Goal: Check status: Check status

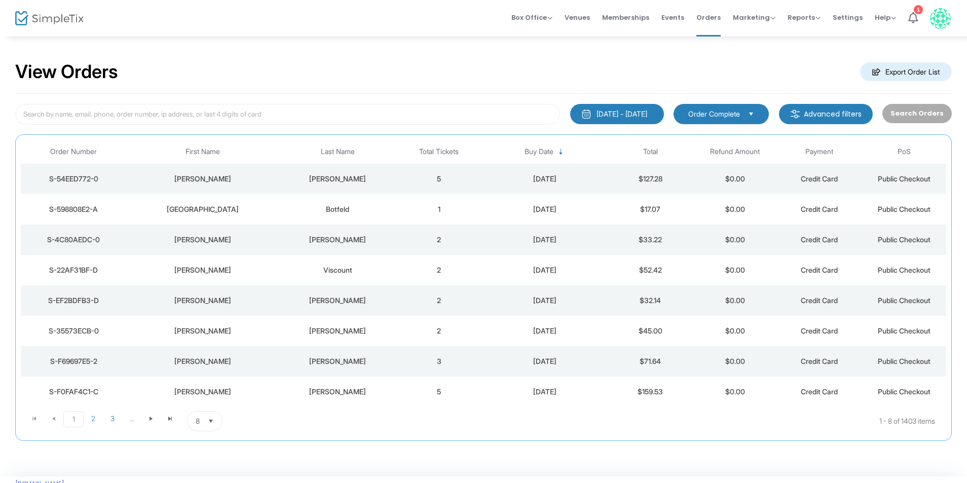
click at [345, 157] on span "Last Name" at bounding box center [337, 151] width 125 height 17
click at [539, 152] on span "Buy Date" at bounding box center [544, 151] width 29 height 9
click at [539, 152] on span "Buy Date" at bounding box center [539, 151] width 29 height 9
click at [440, 172] on td "5" at bounding box center [439, 179] width 85 height 30
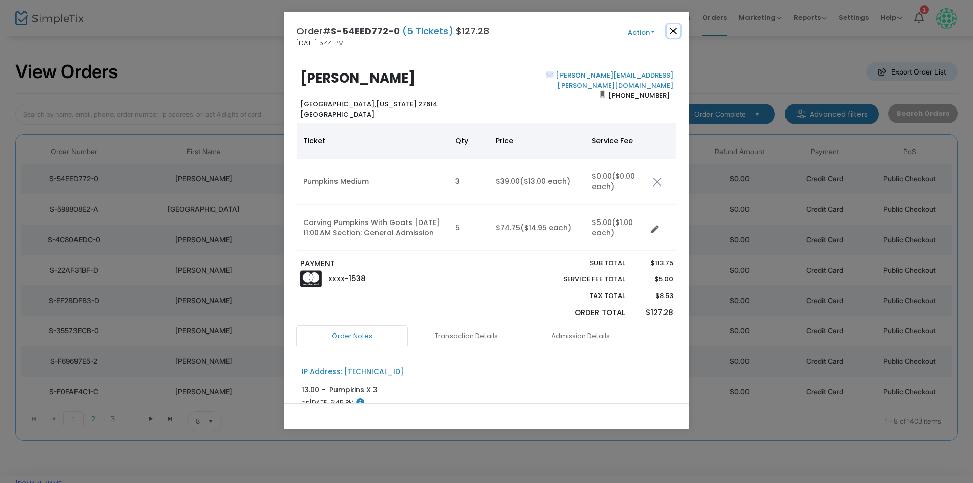
click at [678, 34] on button "Close" at bounding box center [673, 30] width 13 height 13
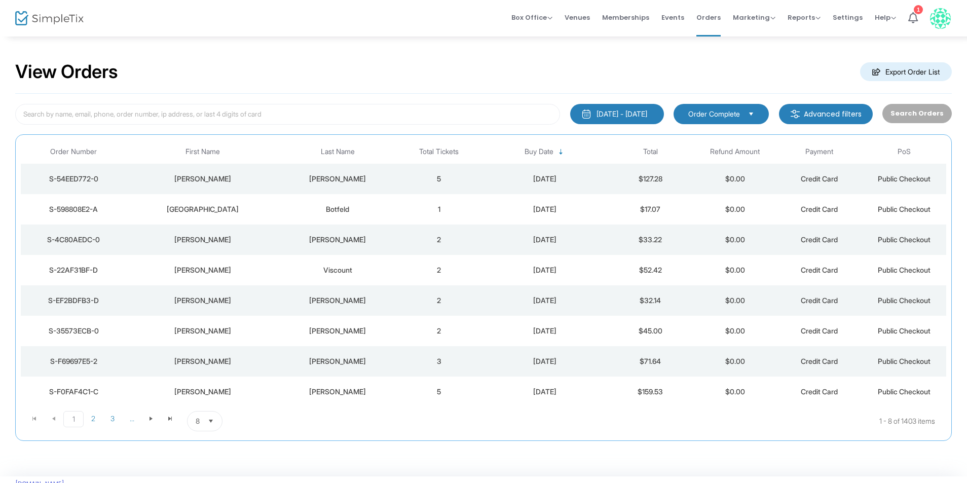
click at [599, 200] on td "[DATE]" at bounding box center [545, 209] width 127 height 30
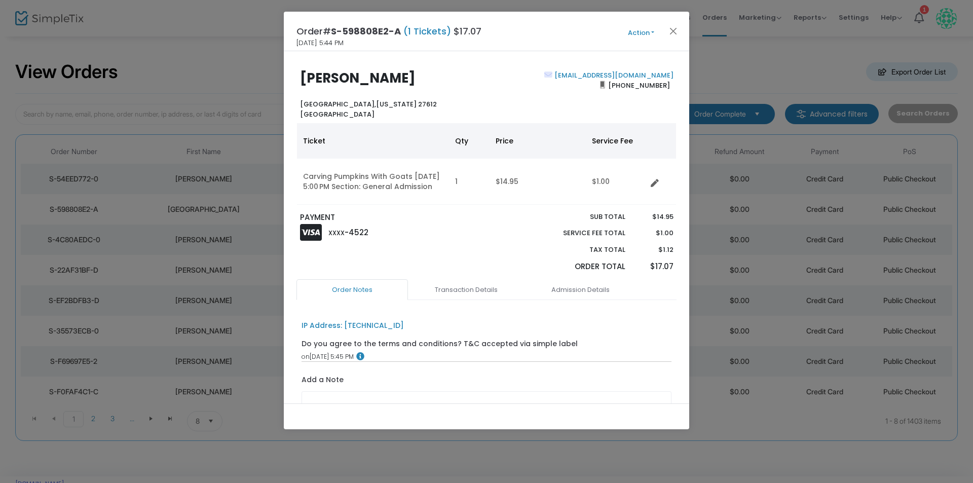
click at [674, 23] on div "Order# S-598808E2-A (1 Tickets) $17.07 [DATE] 5:44 PM Action Mark Admitted Edit…" at bounding box center [486, 32] width 405 height 40
click at [670, 23] on div "Order# S-598808E2-A (1 Tickets) $17.07 [DATE] 5:44 PM Action Mark Admitted Edit…" at bounding box center [486, 32] width 405 height 40
click at [677, 34] on button "Close" at bounding box center [673, 30] width 13 height 13
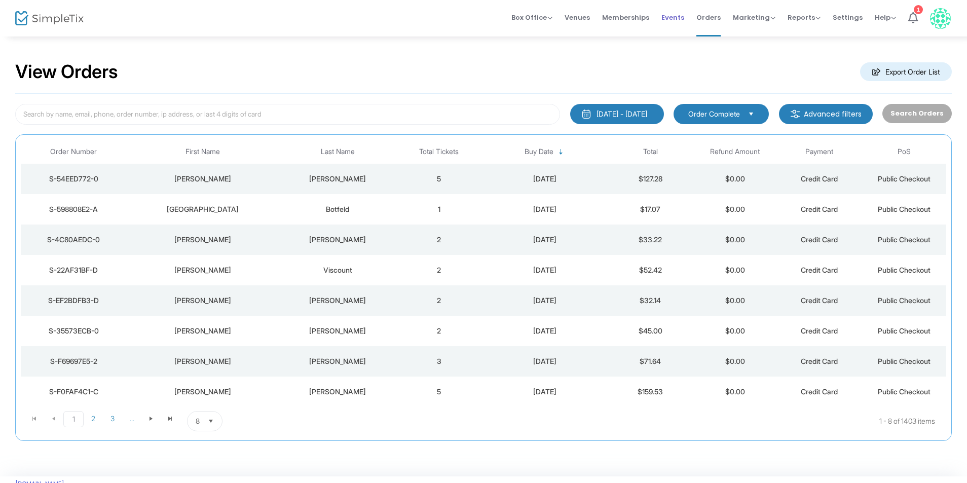
click at [676, 30] on span "Events" at bounding box center [672, 18] width 23 height 26
